Goal: Task Accomplishment & Management: Use online tool/utility

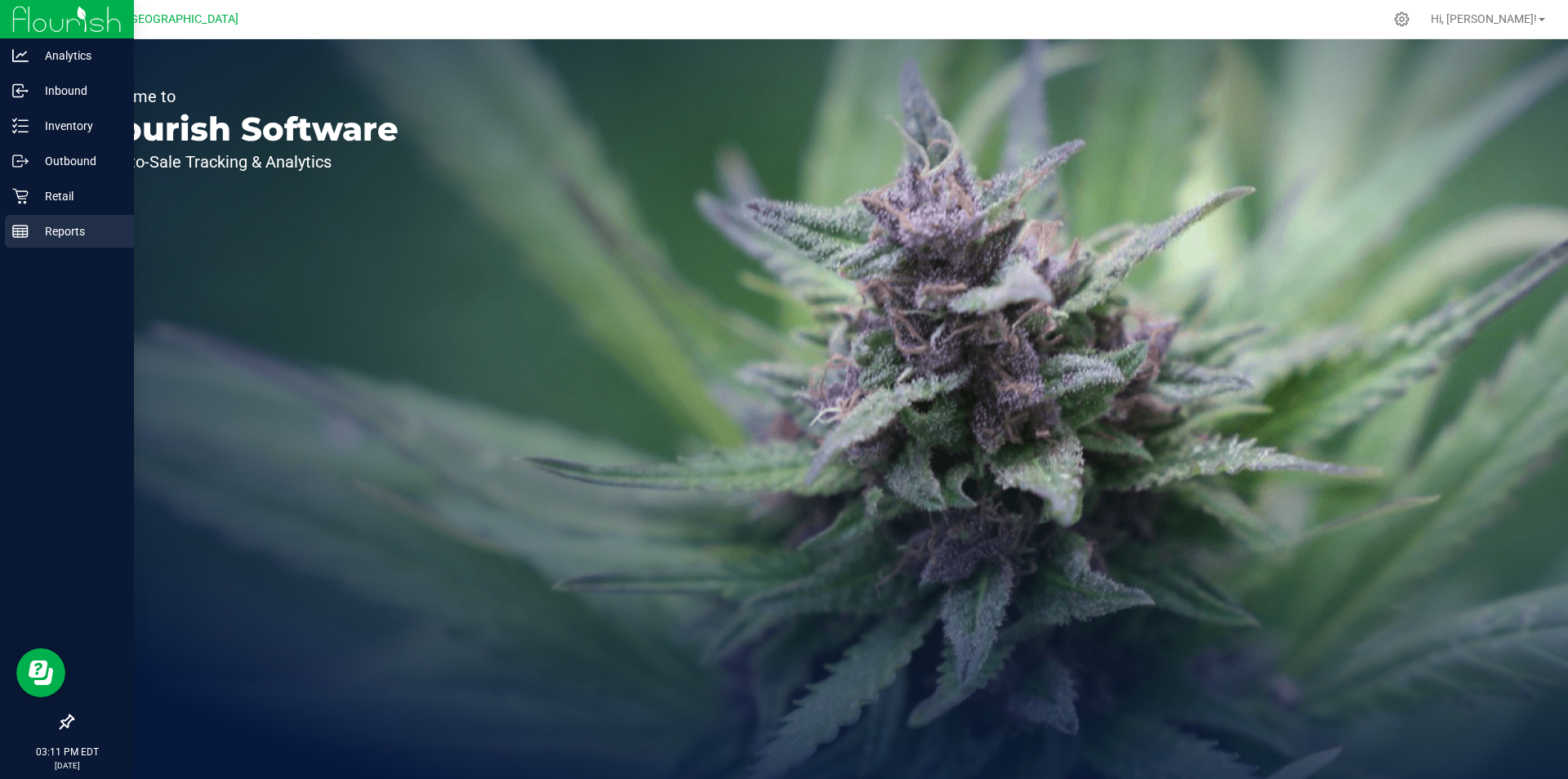
click at [95, 234] on p "Reports" at bounding box center [77, 232] width 98 height 20
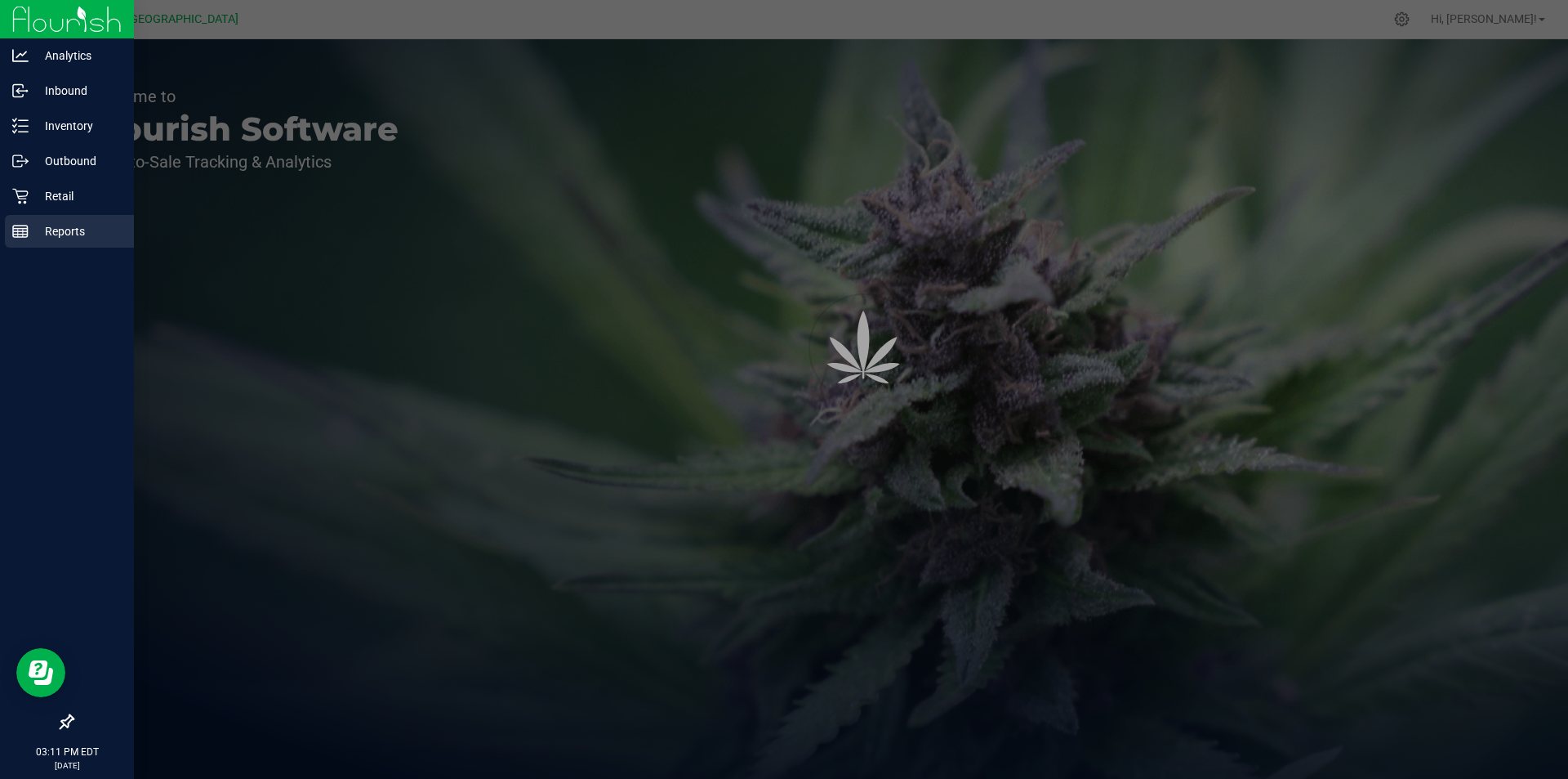
click at [95, 234] on p "Reports" at bounding box center [77, 232] width 98 height 20
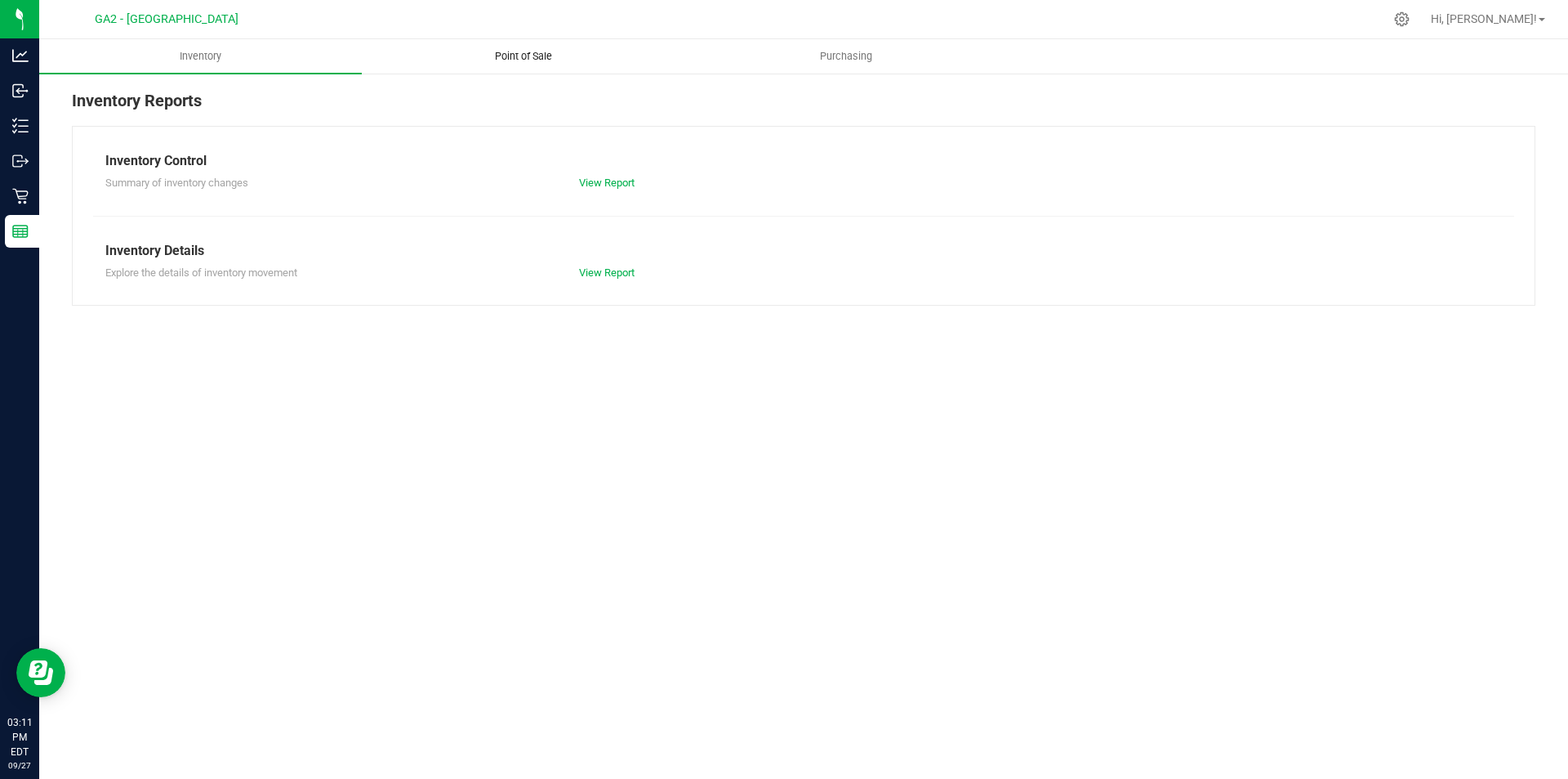
click at [551, 65] on uib-tab-heading "Point of Sale" at bounding box center [523, 56] width 321 height 32
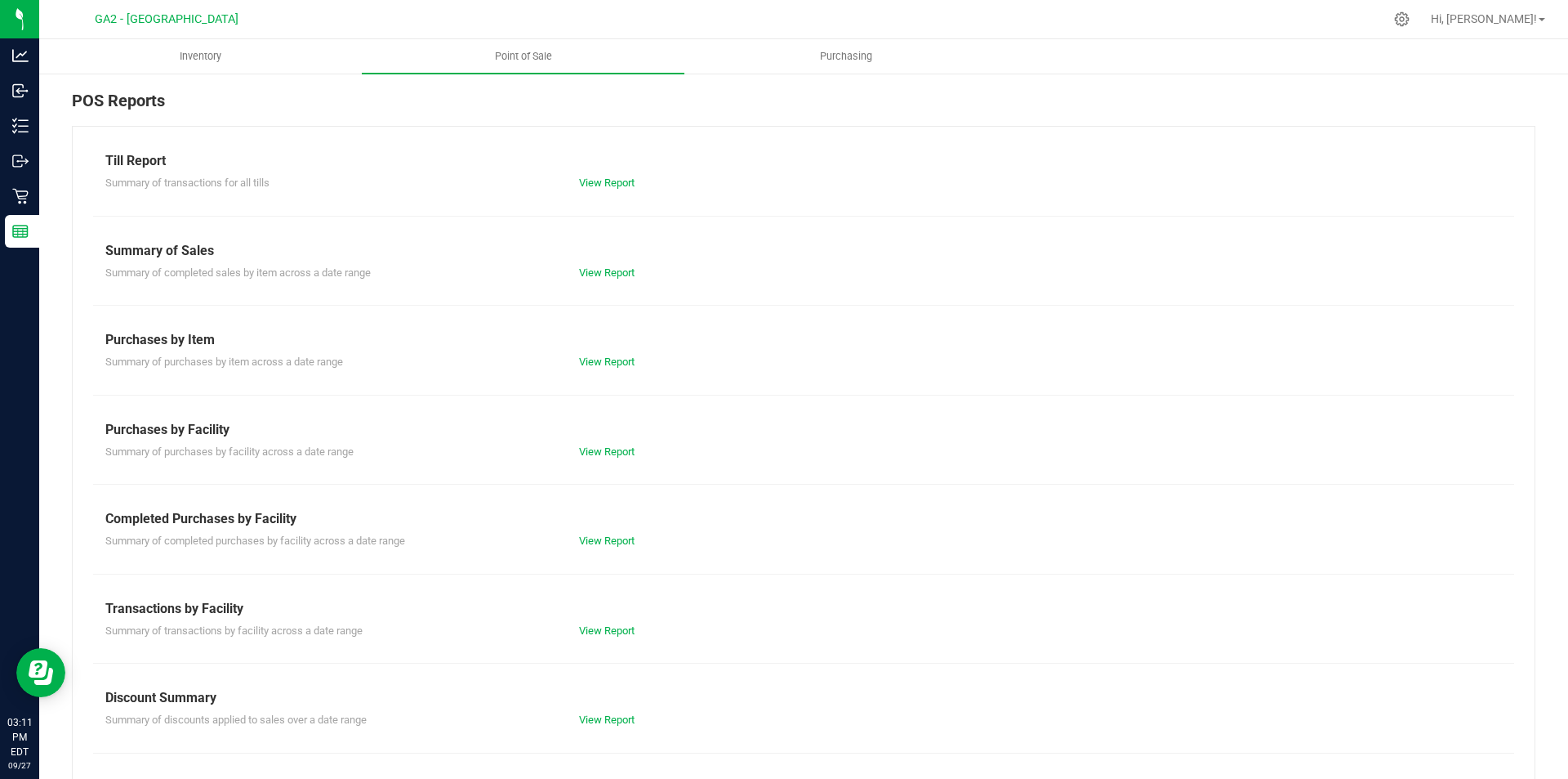
drag, startPoint x: 612, startPoint y: 199, endPoint x: 430, endPoint y: 282, distance: 200.0
click at [430, 282] on div "Till Report Summary of transactions for all tills View Report Summary of Sales …" at bounding box center [803, 484] width 1463 height 716
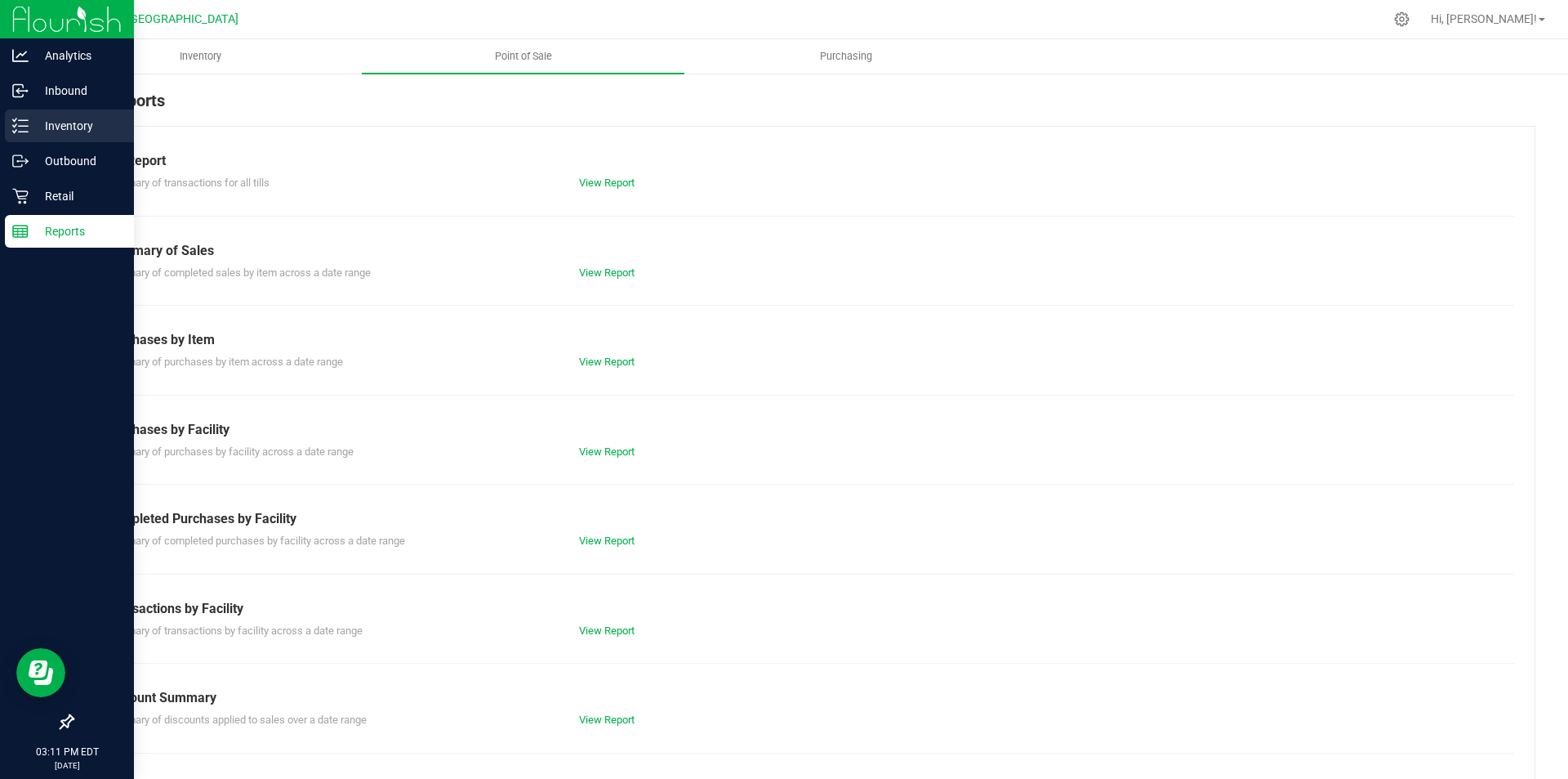
click at [76, 122] on p "Inventory" at bounding box center [77, 126] width 98 height 20
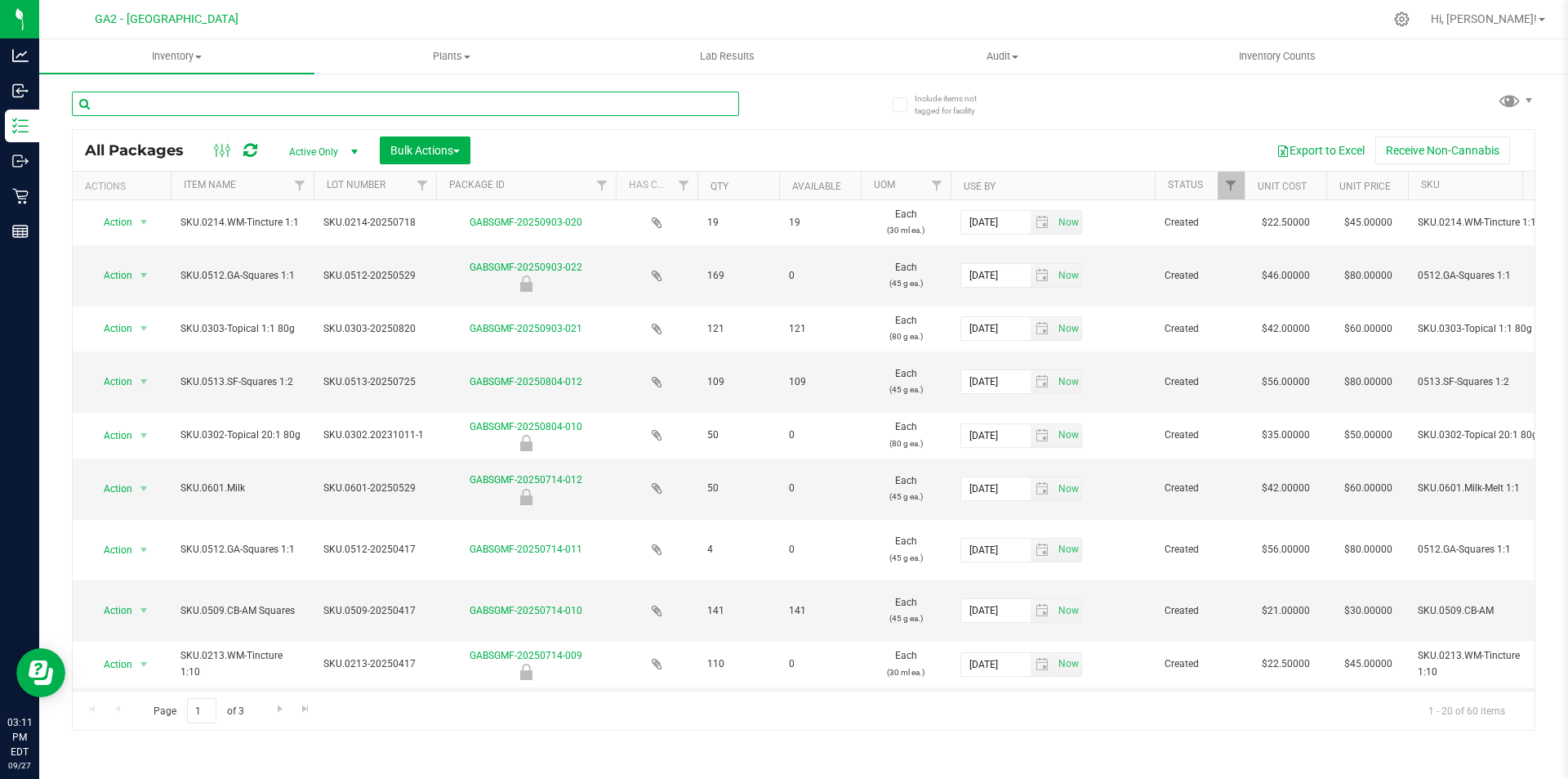
click at [223, 105] on input "text" at bounding box center [405, 103] width 667 height 25
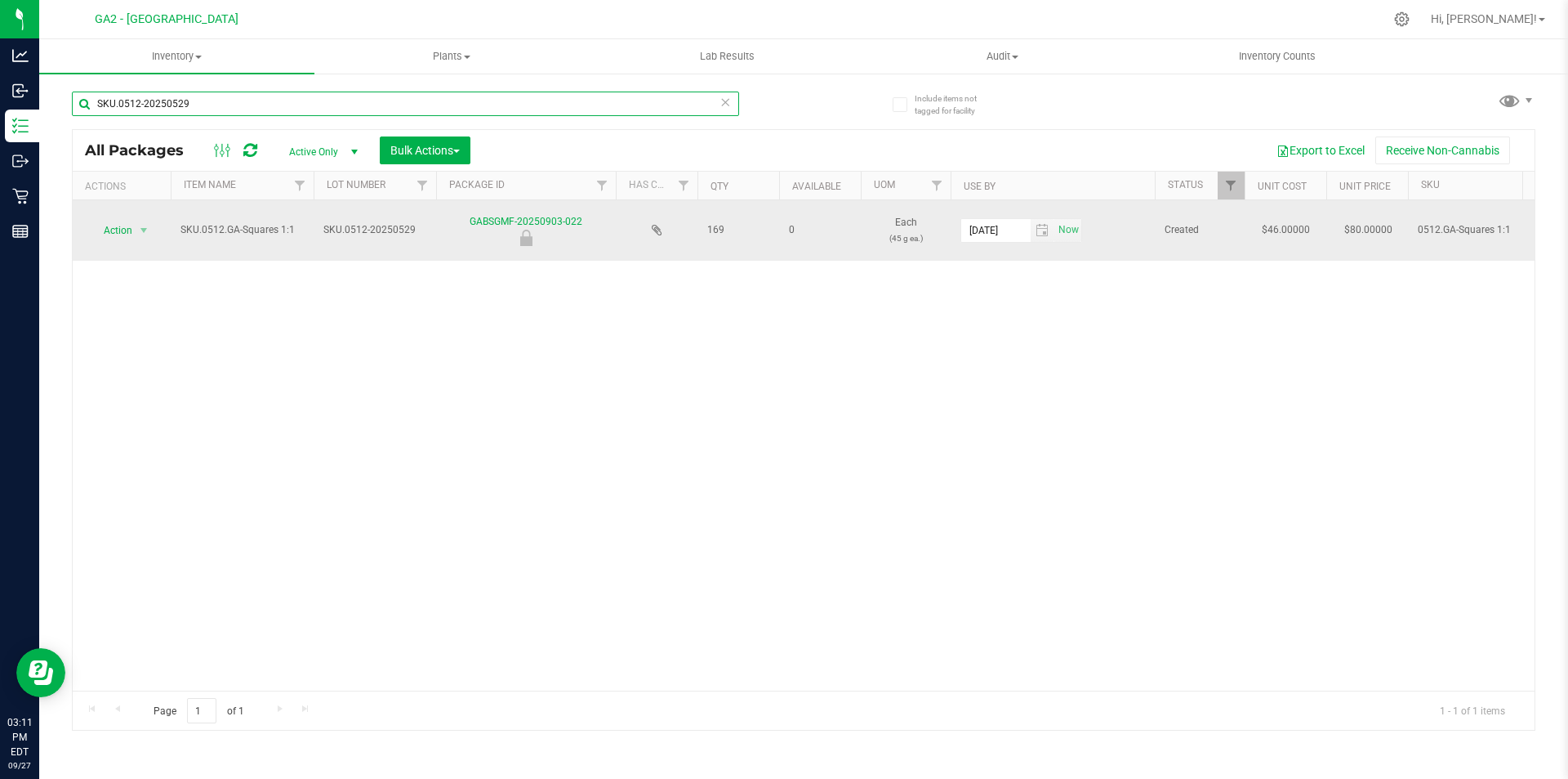
type input "SKU.0512-20250529"
click at [137, 223] on span "select" at bounding box center [144, 230] width 21 height 23
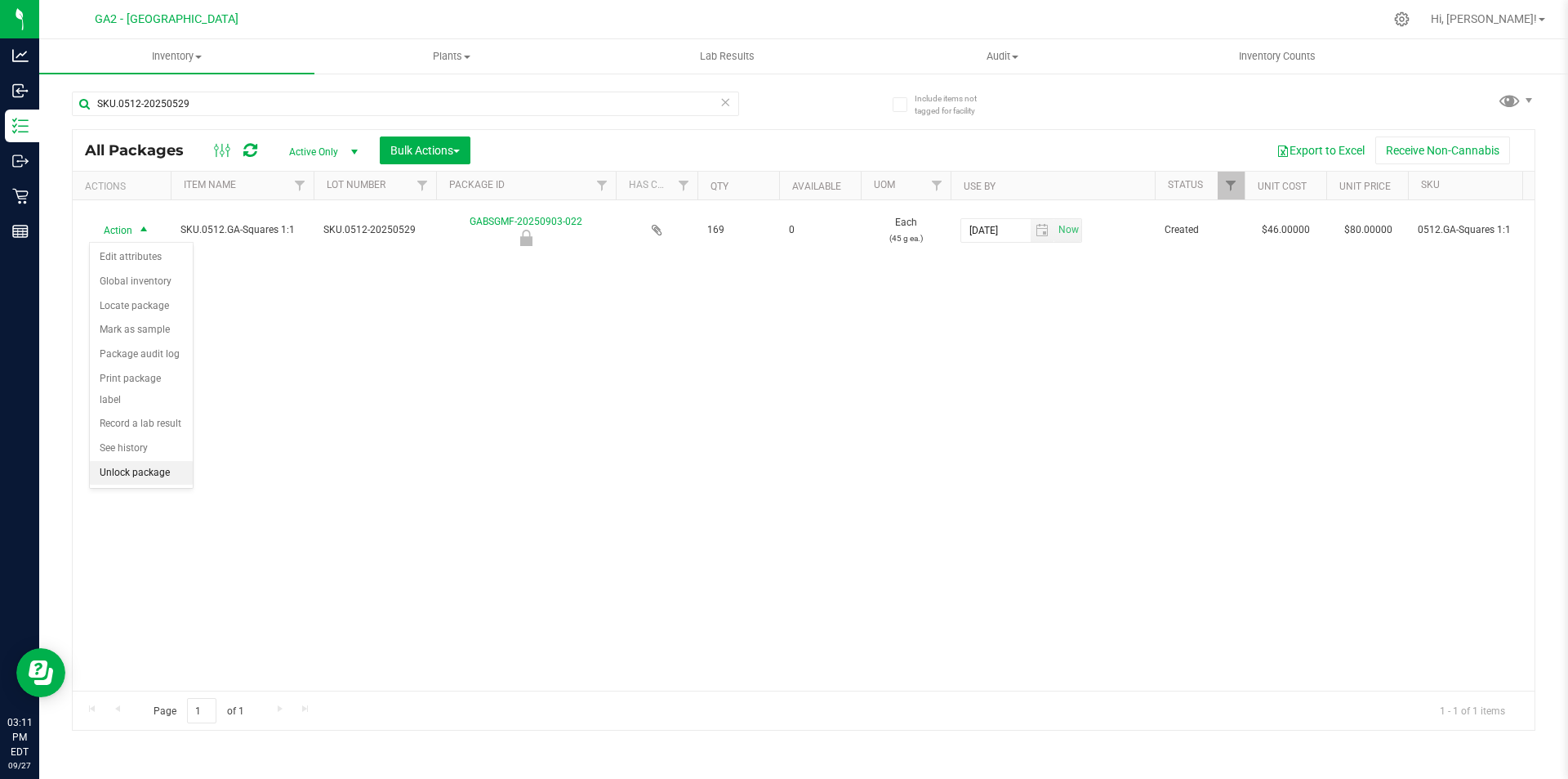
click at [169, 461] on li "Unlock package" at bounding box center [141, 473] width 103 height 25
